Goal: Participate in discussion: Engage in conversation with other users on a specific topic

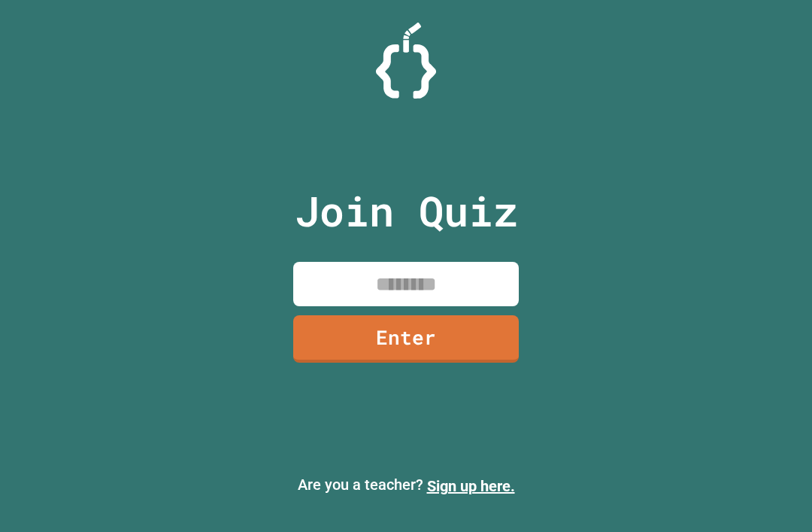
click at [415, 306] on input at bounding box center [406, 284] width 226 height 44
type input "********"
click at [475, 353] on link "Enter" at bounding box center [406, 338] width 226 height 47
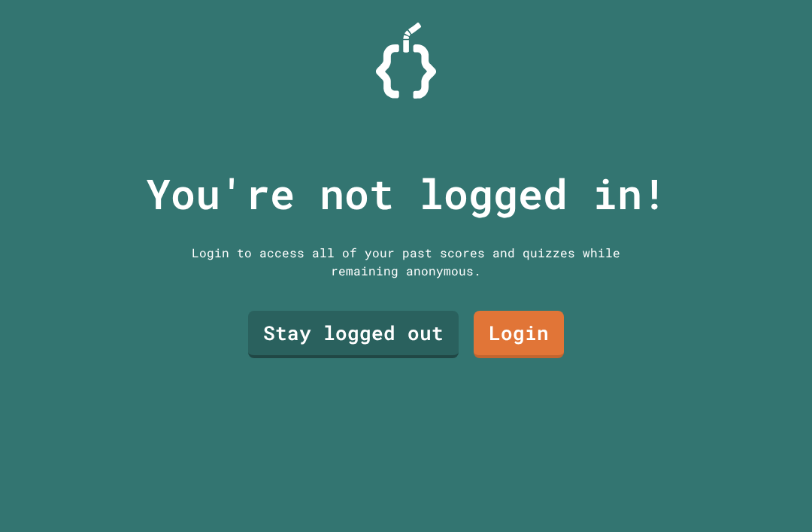
click at [294, 350] on link "Stay logged out" at bounding box center [353, 334] width 211 height 47
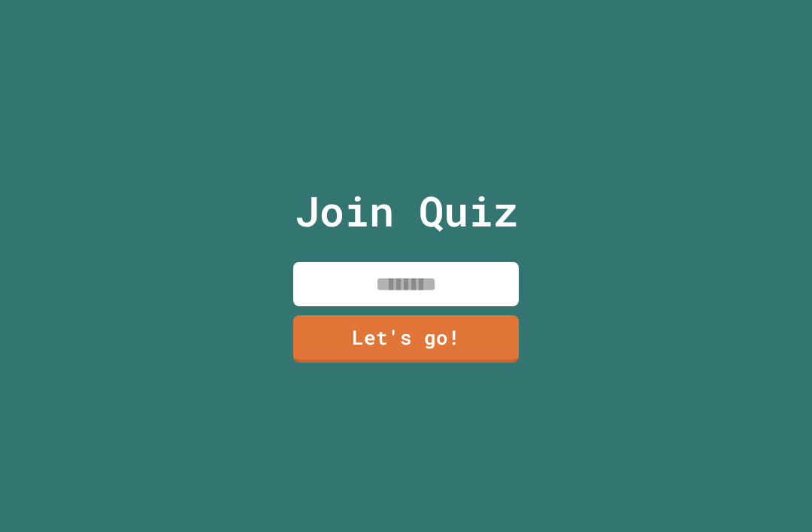
scroll to position [48, 0]
click at [463, 262] on input at bounding box center [406, 284] width 226 height 44
type input "***"
click at [357, 323] on link "Let's go!" at bounding box center [406, 338] width 226 height 47
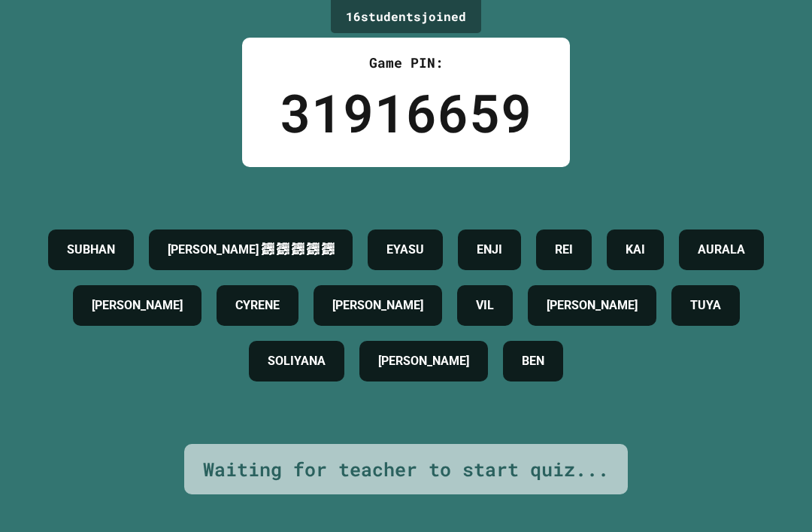
scroll to position [0, 0]
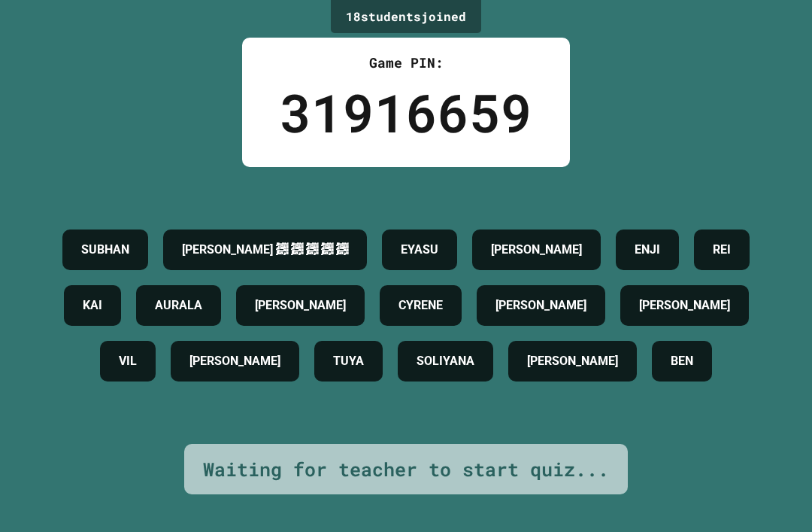
click at [68, 2] on div "18 student s joined Game PIN: 31916659 [PERSON_NAME] ﷽ ﷽ ﷽ ﷽ ﷽ [PERSON_NAME] EN…" at bounding box center [406, 266] width 812 height 532
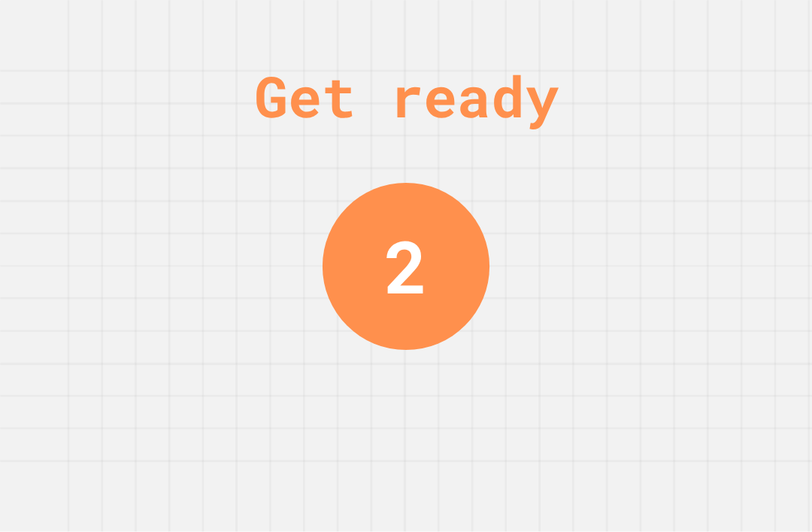
click at [651, 85] on div "Get ready 2" at bounding box center [406, 266] width 812 height 532
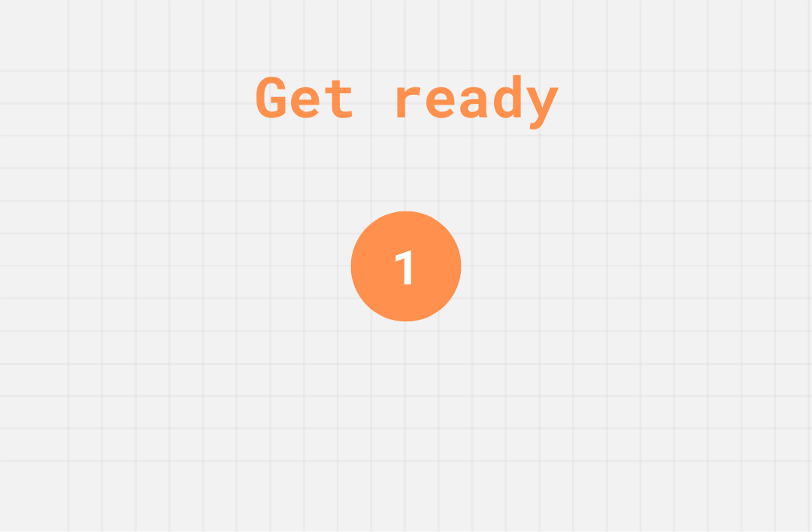
click at [35, 250] on div "Get ready 1" at bounding box center [406, 266] width 812 height 532
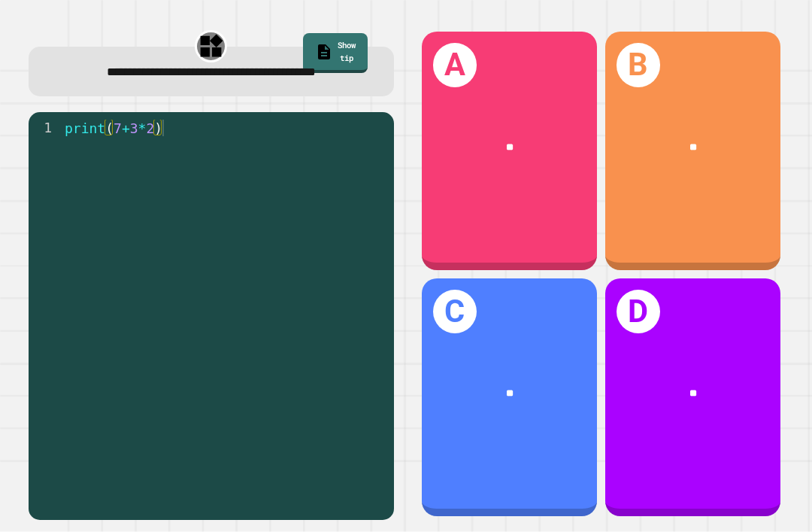
click at [631, 123] on div "**" at bounding box center [692, 147] width 175 height 54
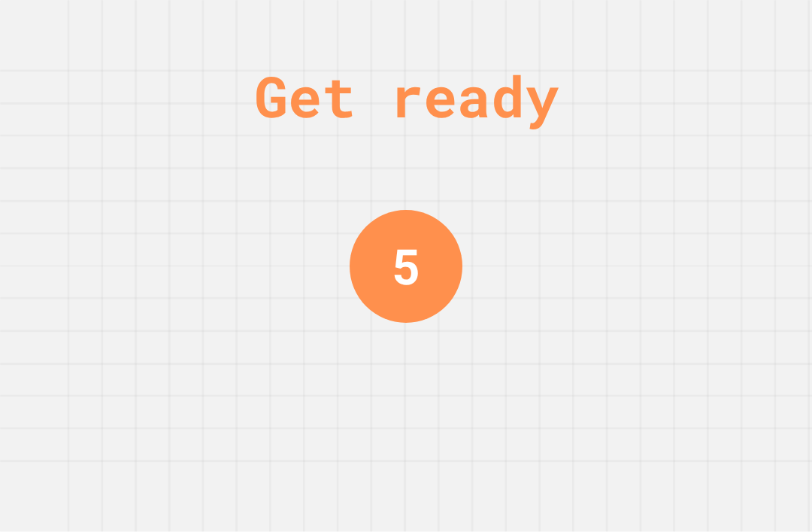
click at [617, 45] on div "Get ready 5" at bounding box center [406, 266] width 812 height 532
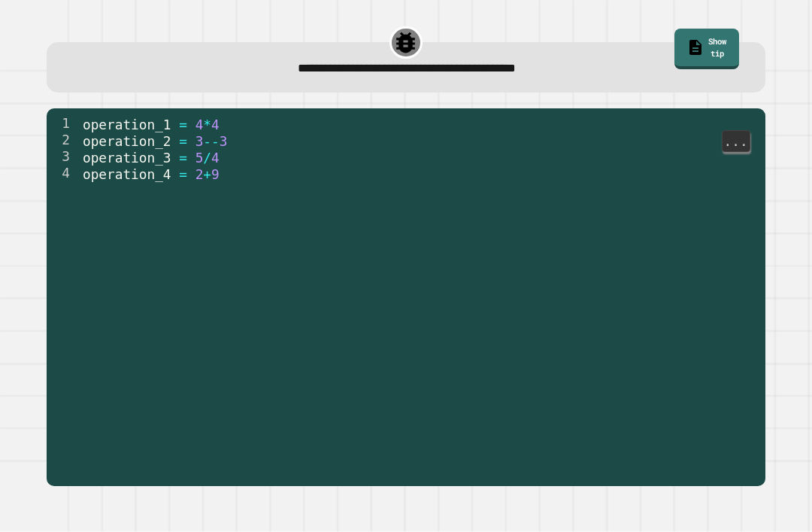
click at [66, 132] on div "2" at bounding box center [63, 140] width 33 height 17
click at [61, 132] on div "2" at bounding box center [63, 140] width 33 height 17
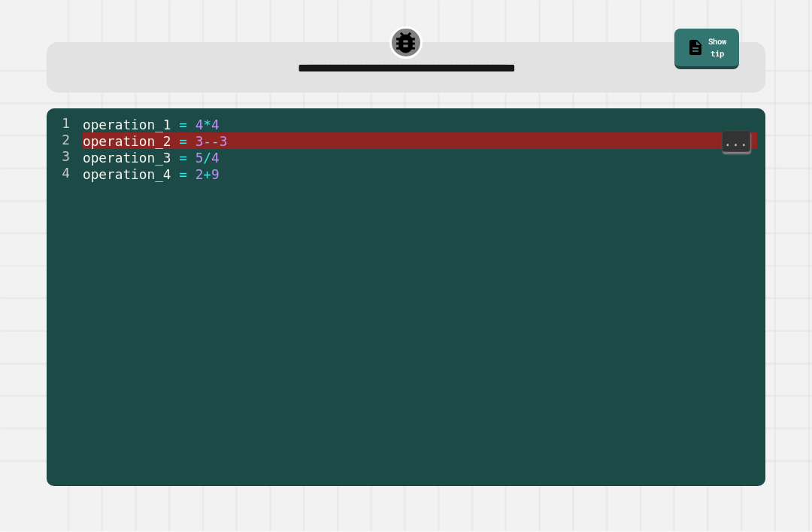
click at [207, 134] on span "--" at bounding box center [212, 141] width 16 height 15
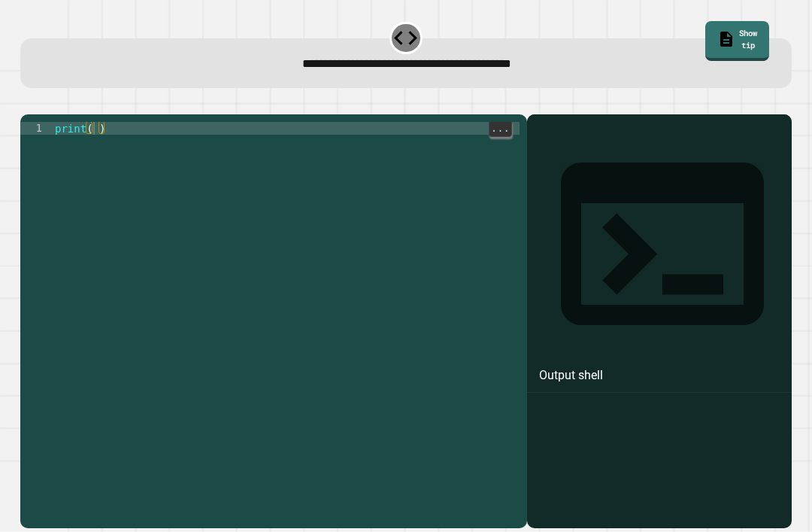
click at [95, 122] on div "print ( )" at bounding box center [286, 339] width 469 height 435
type textarea "**********"
click at [41, 106] on icon "button" at bounding box center [38, 111] width 8 height 11
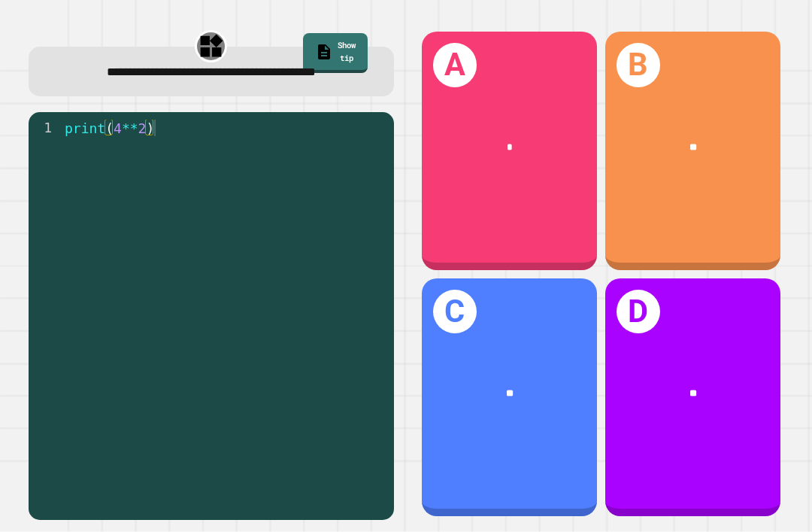
scroll to position [21, 0]
click at [586, 240] on div "A *" at bounding box center [509, 151] width 175 height 238
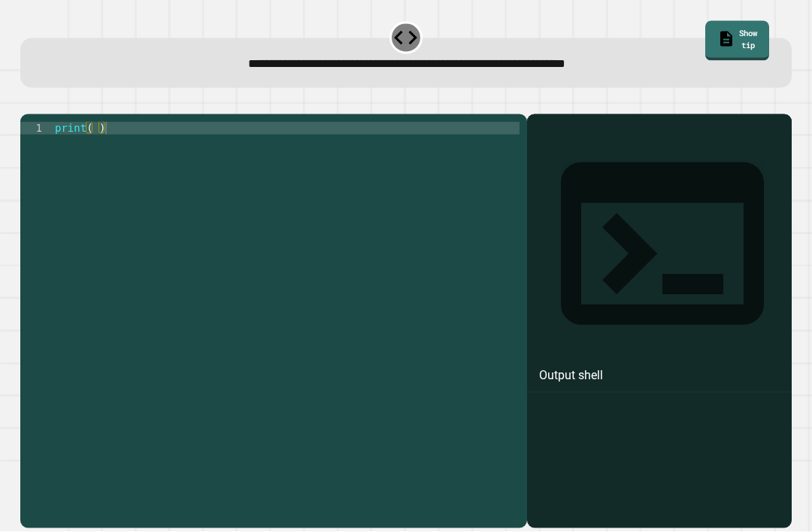
scroll to position [30, 0]
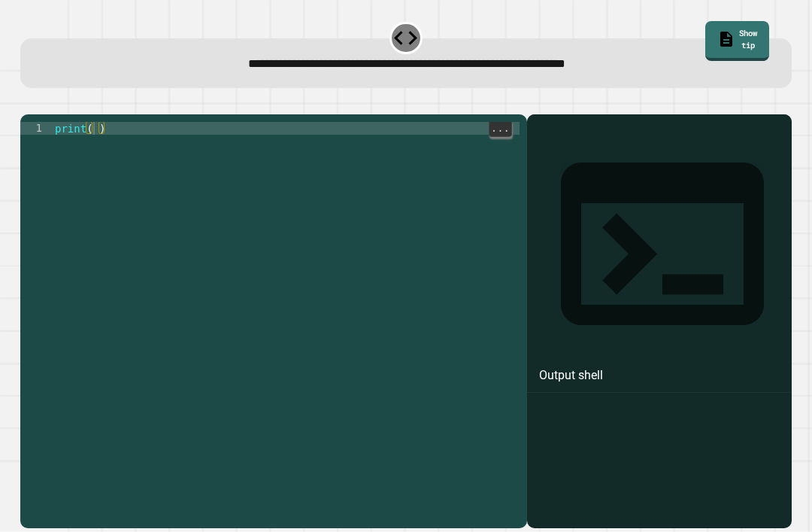
click at [93, 122] on div "print ( )" at bounding box center [286, 339] width 469 height 435
type textarea "**********"
click at [28, 102] on icon "button" at bounding box center [28, 102] width 0 height 0
click at [58, 96] on div at bounding box center [406, 105] width 772 height 18
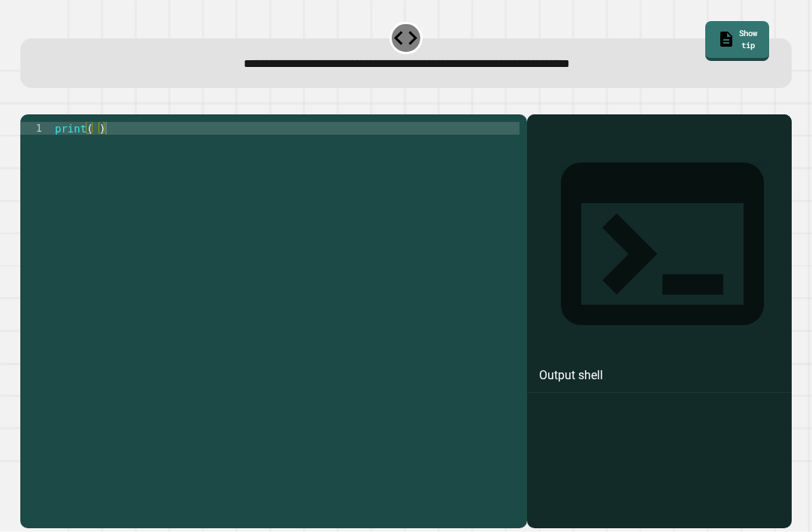
click at [42, 106] on icon "button" at bounding box center [38, 111] width 8 height 11
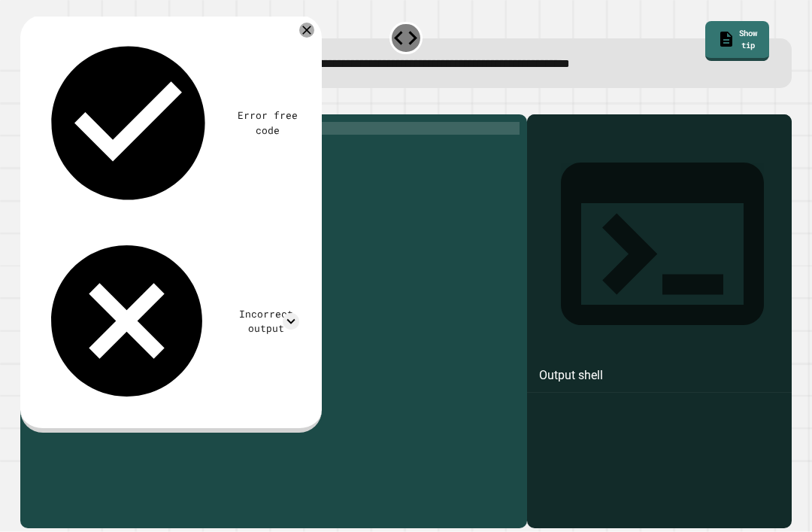
scroll to position [0, 0]
click at [312, 32] on div at bounding box center [306, 30] width 15 height 15
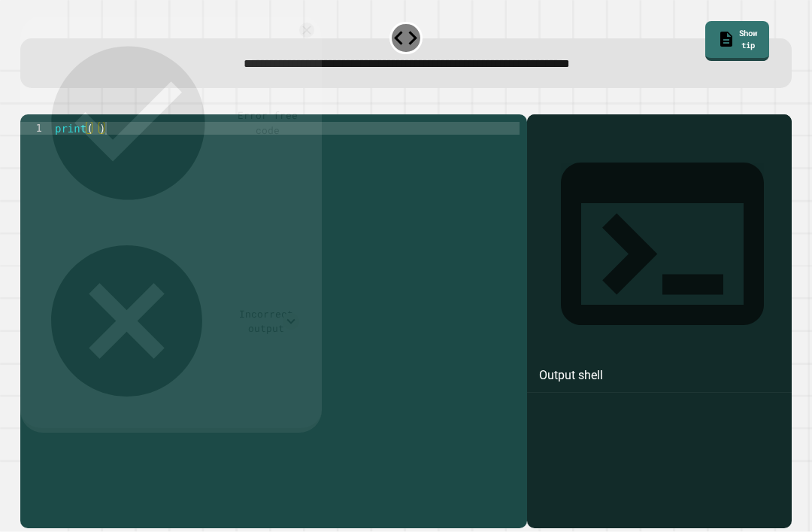
click at [306, 34] on div "**********" at bounding box center [407, 55] width 780 height 76
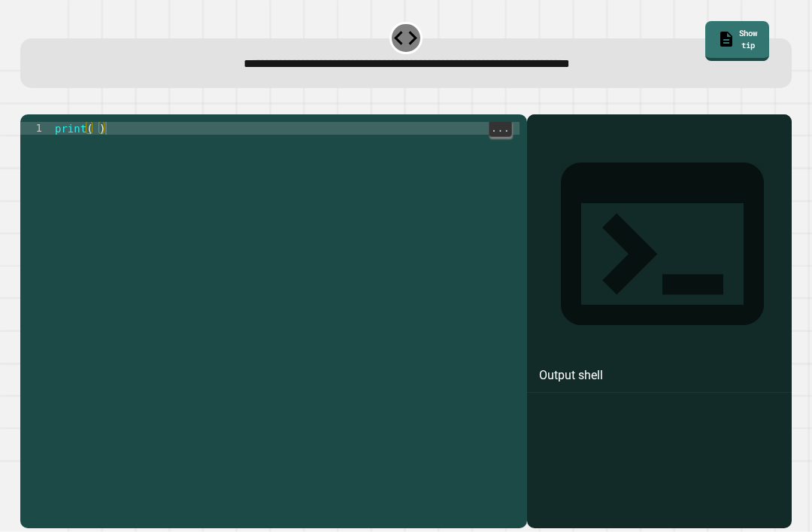
click at [96, 161] on div "print ( )" at bounding box center [286, 339] width 469 height 435
click at [95, 160] on div "print ( )" at bounding box center [286, 339] width 469 height 435
click at [94, 147] on div "print ( )" at bounding box center [286, 339] width 469 height 435
click at [28, 102] on icon "button" at bounding box center [28, 102] width 0 height 0
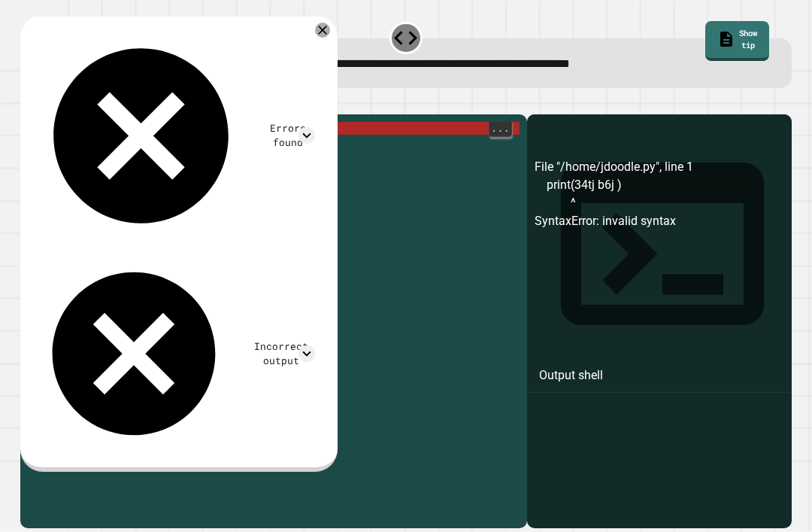
click at [416, 154] on div "print ( 34 tj b6j )" at bounding box center [286, 339] width 468 height 435
click at [138, 146] on div "print ( 34 tj b6j )" at bounding box center [286, 339] width 468 height 435
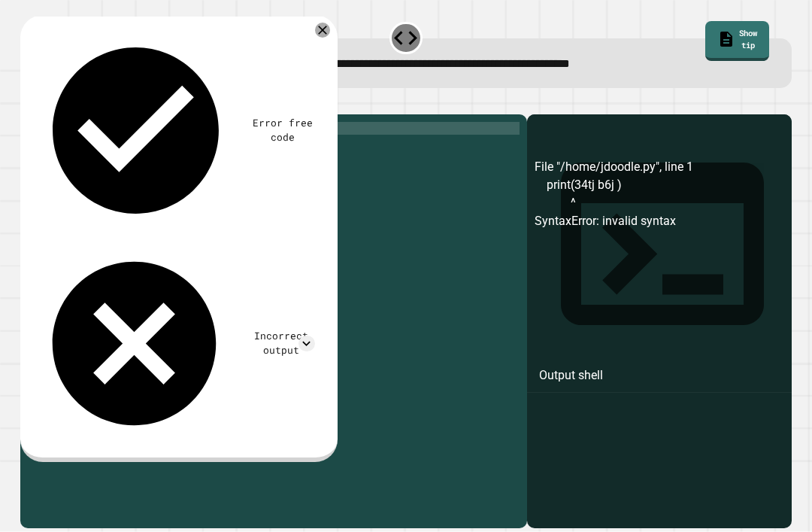
scroll to position [0, 4]
type textarea "**********"
click at [28, 102] on button "button" at bounding box center [28, 102] width 0 height 0
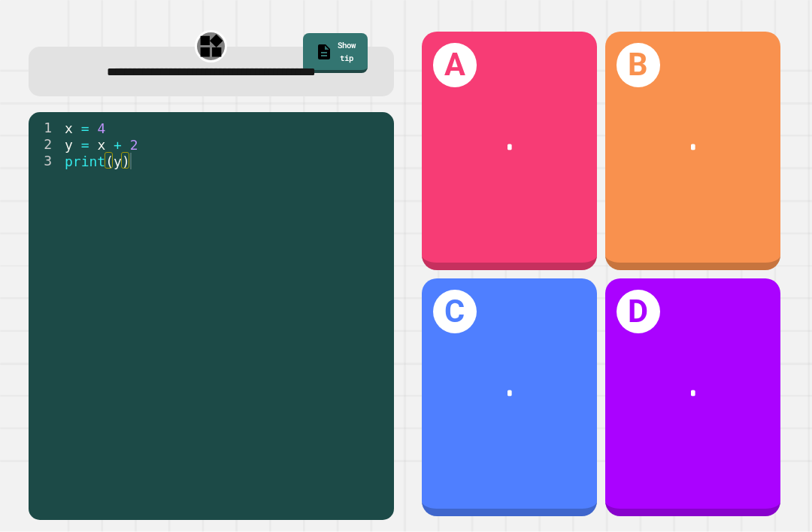
click at [736, 153] on div "*" at bounding box center [692, 147] width 135 height 15
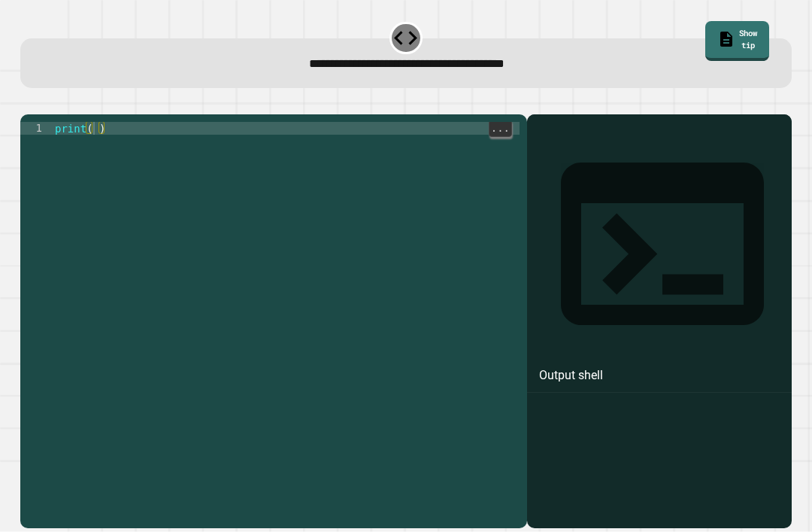
click at [94, 147] on div "print ( )" at bounding box center [286, 339] width 469 height 435
click at [28, 102] on icon "button" at bounding box center [28, 102] width 0 height 0
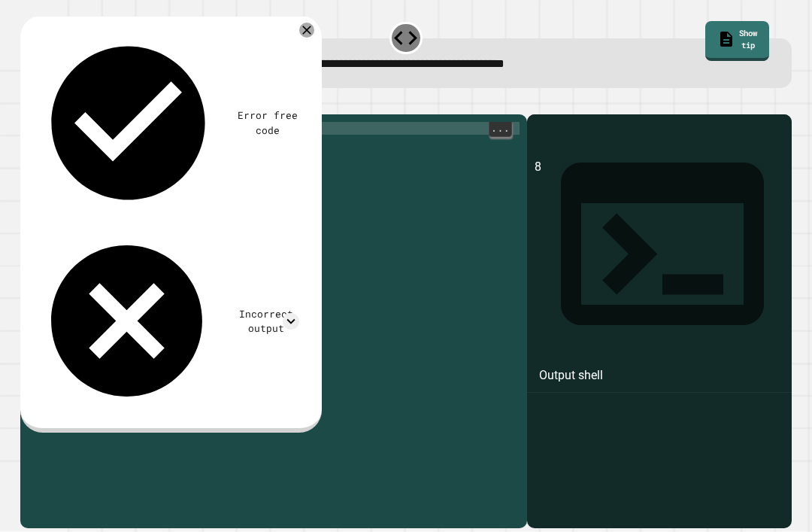
click at [92, 151] on div "print ( 8 )" at bounding box center [286, 339] width 468 height 435
click at [103, 145] on div "print ( 8 )" at bounding box center [286, 339] width 468 height 435
click at [28, 102] on button "button" at bounding box center [28, 102] width 0 height 0
click at [99, 152] on div "print ( 4 )" at bounding box center [286, 339] width 468 height 435
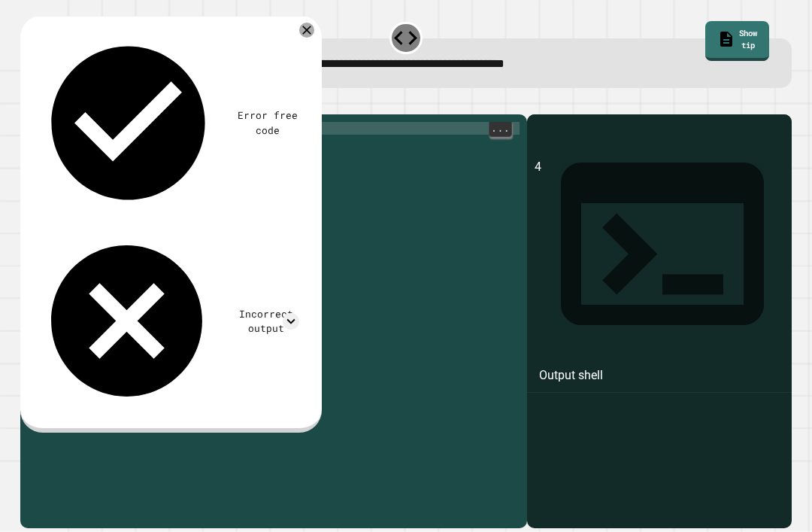
click at [102, 150] on div "print ( 4 )" at bounding box center [286, 339] width 468 height 435
type textarea "********"
click at [28, 102] on button "button" at bounding box center [28, 102] width 0 height 0
